Goal: Task Accomplishment & Management: Use online tool/utility

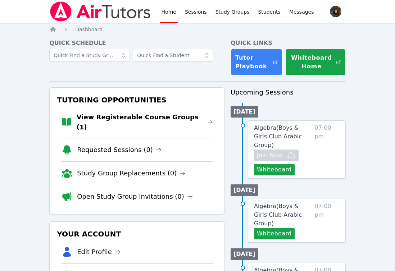
click at [126, 116] on link "View Registerable Course Groups (1)" at bounding box center [145, 122] width 136 height 20
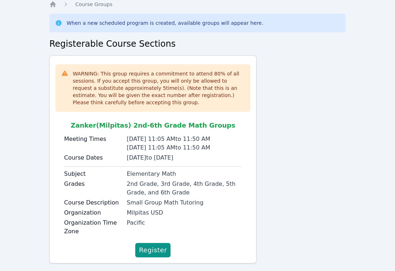
scroll to position [38, 0]
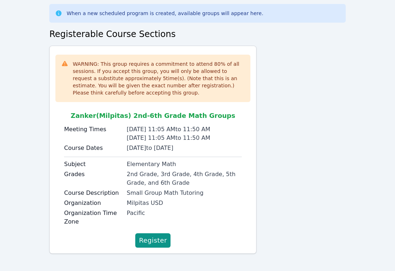
scroll to position [38, 0]
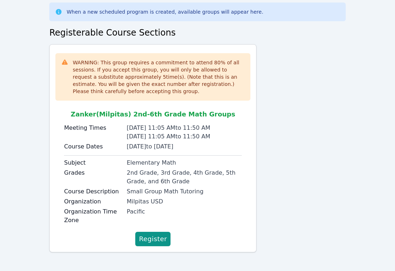
scroll to position [38, 0]
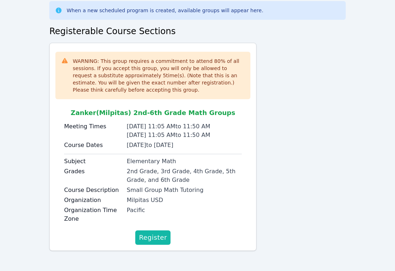
click at [154, 236] on span "Register" at bounding box center [153, 238] width 28 height 10
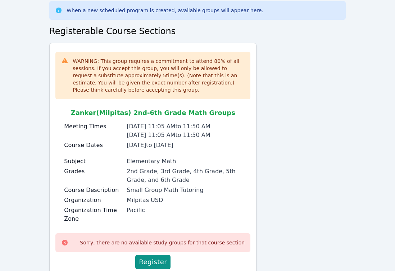
scroll to position [62, 0]
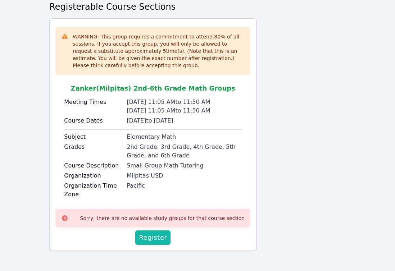
click at [152, 238] on span "Register" at bounding box center [153, 238] width 28 height 10
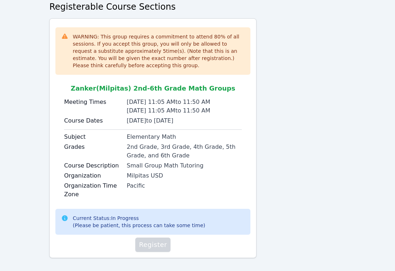
click at [298, 141] on div "WARNING: This group requires a commitment to attend 80 % of all sessions. If yo…" at bounding box center [197, 141] width 296 height 246
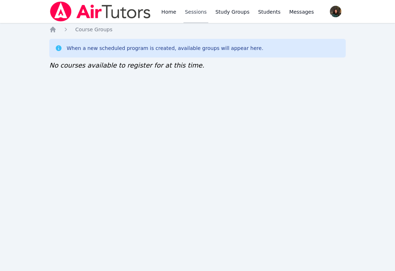
click at [200, 13] on link "Sessions" at bounding box center [196, 11] width 25 height 23
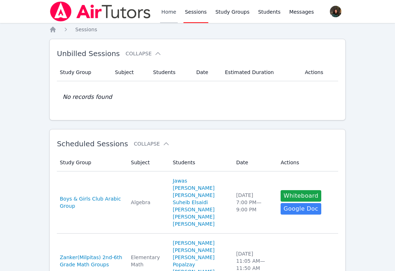
click at [167, 13] on link "Home" at bounding box center [169, 11] width 18 height 23
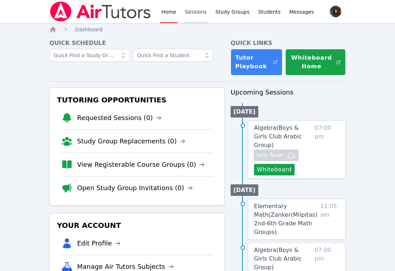
click at [188, 14] on link "Sessions" at bounding box center [196, 11] width 25 height 23
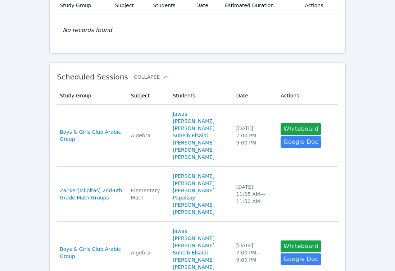
scroll to position [68, 0]
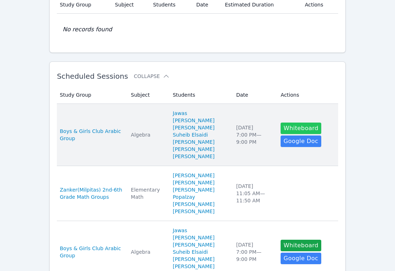
click at [298, 134] on button "Whiteboard" at bounding box center [301, 129] width 41 height 12
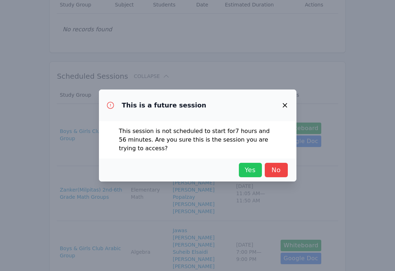
click at [250, 166] on span "Yes" at bounding box center [251, 170] width 16 height 10
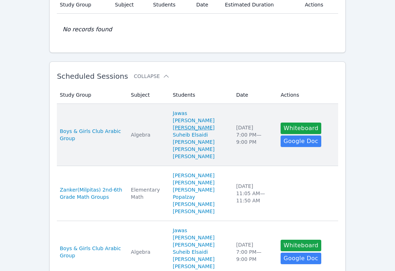
click at [214, 127] on link "Mansoor Jameel Muharram" at bounding box center [194, 127] width 42 height 7
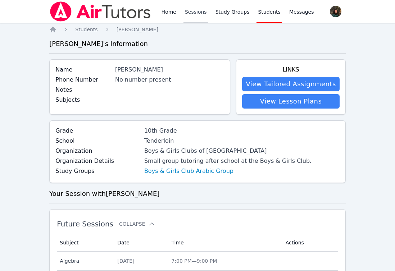
click at [190, 13] on link "Sessions" at bounding box center [196, 11] width 25 height 23
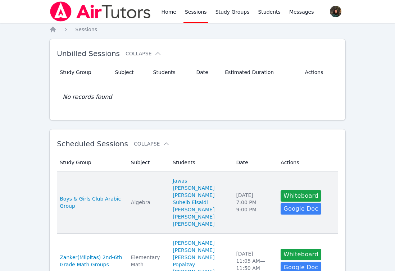
click at [252, 185] on td "Date Wed Sep 24 7:00 PM — 9:00 PM" at bounding box center [254, 203] width 45 height 62
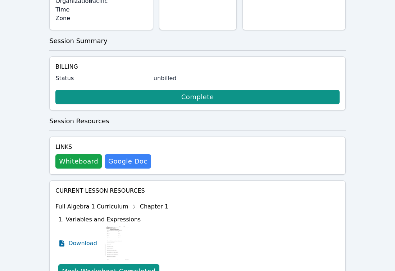
scroll to position [296, 0]
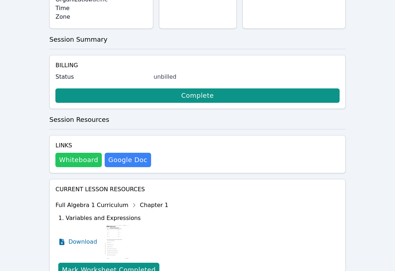
click at [87, 153] on button "Whiteboard" at bounding box center [78, 160] width 46 height 14
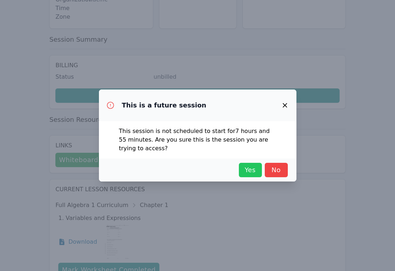
click at [245, 163] on button "Yes" at bounding box center [250, 170] width 23 height 14
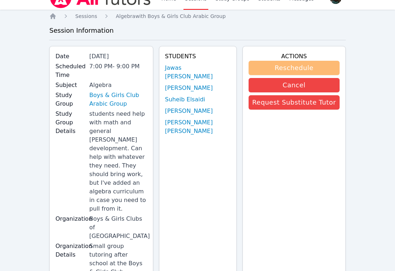
scroll to position [0, 0]
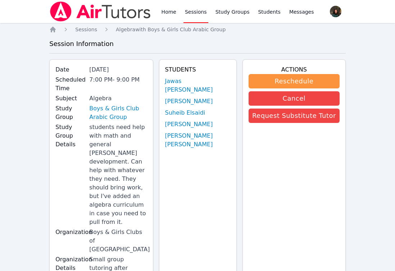
click at [201, 12] on link "Sessions" at bounding box center [196, 11] width 25 height 23
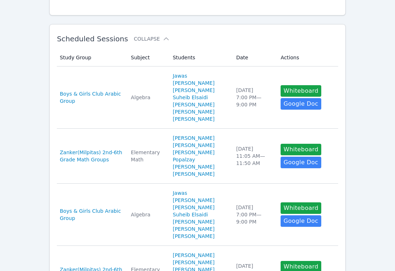
scroll to position [241, 0]
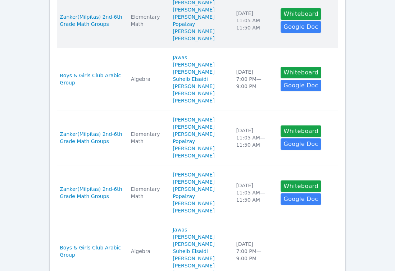
click at [117, 48] on td "Study Group Zanker(Milpitas) 2nd-6th Grade Math Groups" at bounding box center [92, 20] width 70 height 55
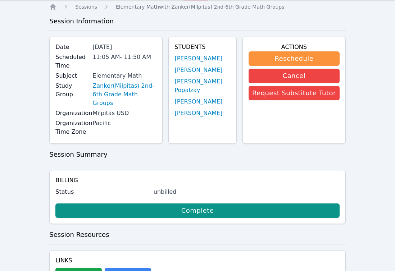
scroll to position [31, 0]
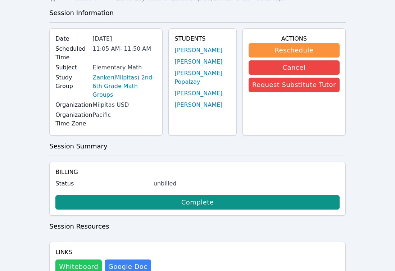
click at [86, 264] on button "Whiteboard" at bounding box center [78, 267] width 46 height 14
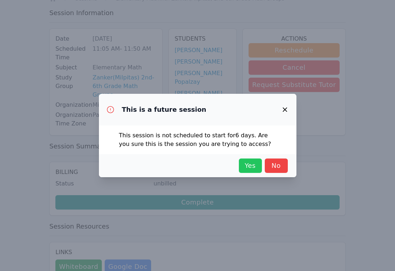
click at [246, 165] on span "Yes" at bounding box center [251, 166] width 16 height 10
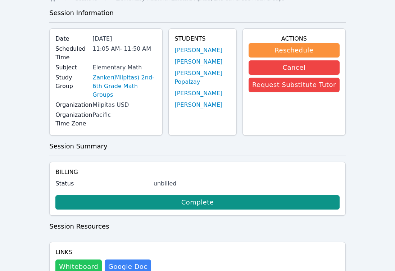
click at [82, 260] on button "Whiteboard" at bounding box center [78, 267] width 46 height 14
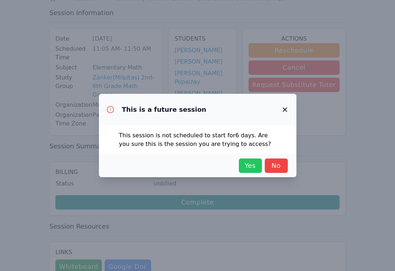
click at [254, 165] on span "Yes" at bounding box center [251, 166] width 16 height 10
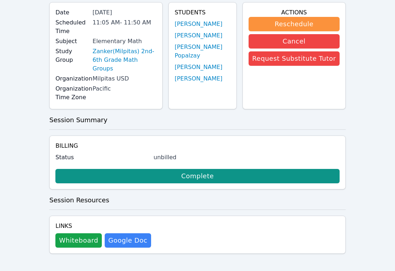
scroll to position [0, 0]
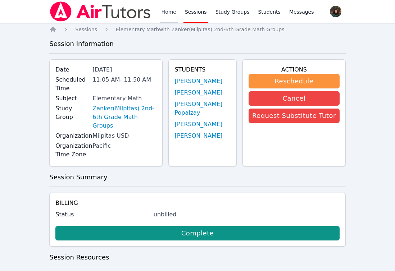
click at [168, 11] on link "Home" at bounding box center [169, 11] width 18 height 23
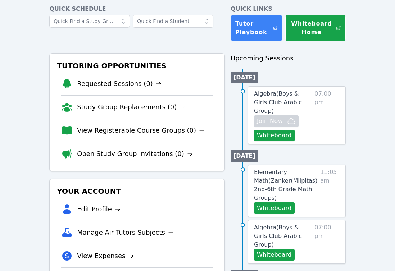
scroll to position [35, 0]
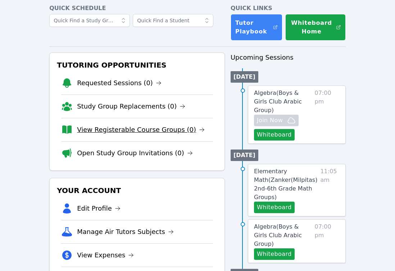
click at [163, 129] on link "View Registerable Course Groups (0)" at bounding box center [141, 130] width 128 height 10
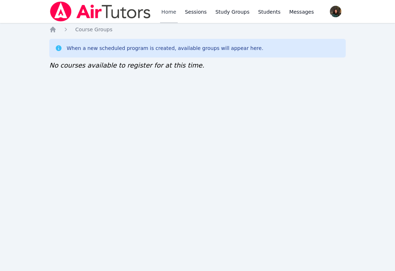
click at [173, 13] on link "Home" at bounding box center [169, 11] width 18 height 23
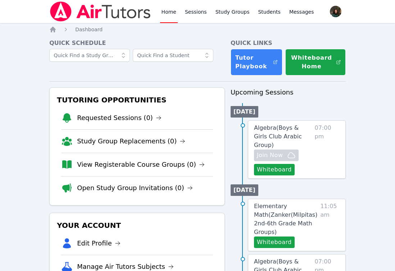
click at [189, 15] on link "Sessions" at bounding box center [196, 11] width 25 height 23
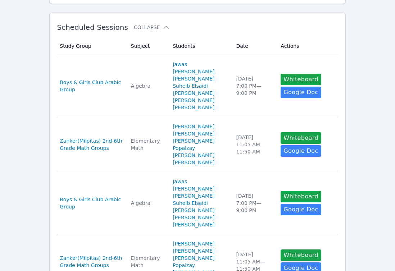
scroll to position [118, 0]
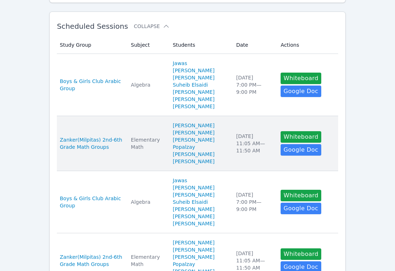
click at [142, 143] on td "Subject Elementary Math" at bounding box center [148, 143] width 42 height 55
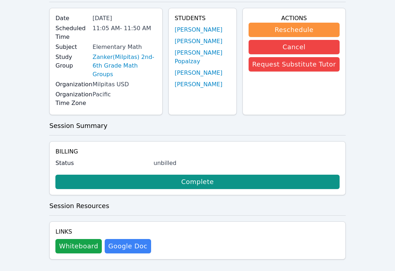
scroll to position [57, 0]
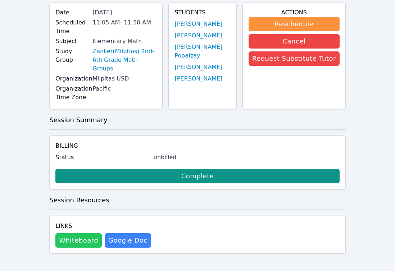
click at [80, 235] on button "Whiteboard" at bounding box center [78, 241] width 46 height 14
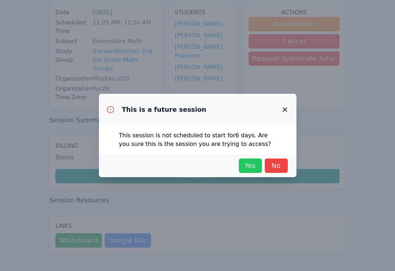
click at [253, 165] on span "Yes" at bounding box center [251, 166] width 16 height 10
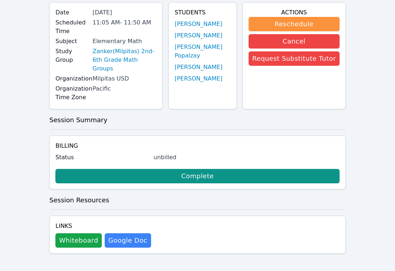
scroll to position [0, 0]
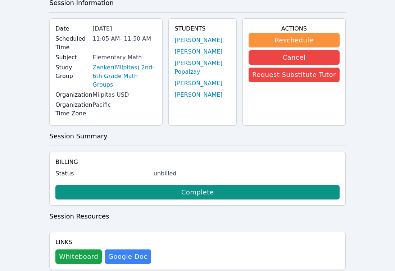
scroll to position [57, 0]
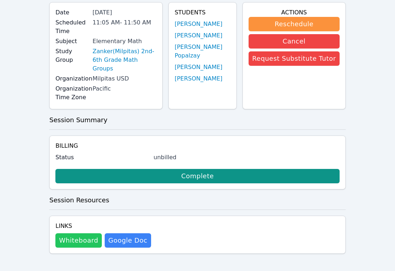
click at [86, 239] on button "Whiteboard" at bounding box center [78, 241] width 46 height 14
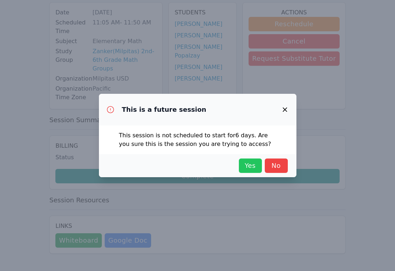
click at [251, 167] on span "Yes" at bounding box center [251, 166] width 16 height 10
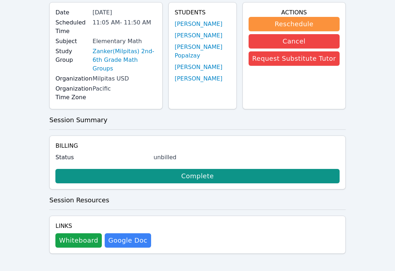
scroll to position [0, 0]
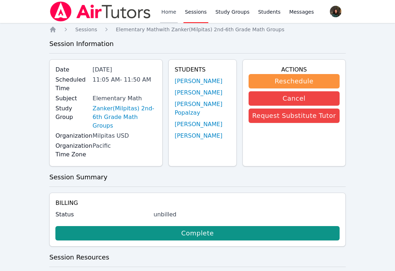
click at [166, 10] on link "Home" at bounding box center [169, 11] width 18 height 23
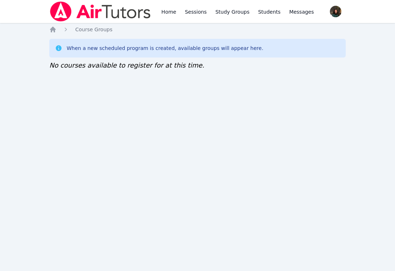
scroll to position [35, 0]
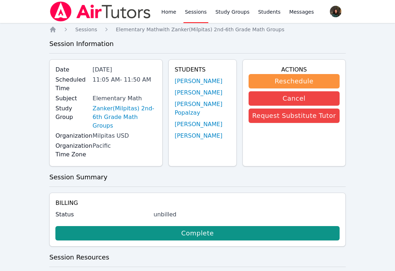
scroll to position [241, 0]
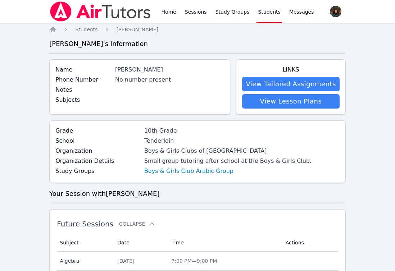
scroll to position [68, 0]
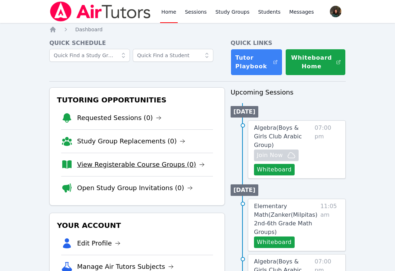
click at [144, 164] on link "View Registerable Course Groups (0)" at bounding box center [141, 165] width 128 height 10
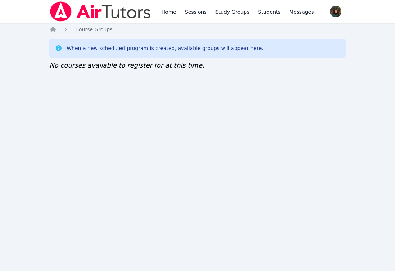
click at [102, 112] on div "Home Sessions Study Groups Students Messages Open user menu Jihad Delbani Open …" at bounding box center [197, 135] width 395 height 271
click at [174, 15] on link "Home" at bounding box center [169, 11] width 18 height 23
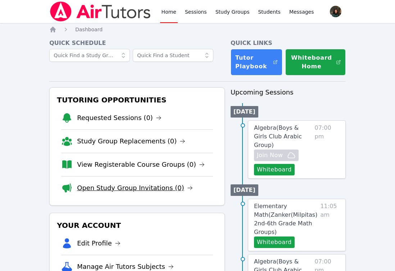
click at [133, 192] on link "Open Study Group Invitations (0)" at bounding box center [135, 188] width 116 height 10
